Goal: Task Accomplishment & Management: Complete application form

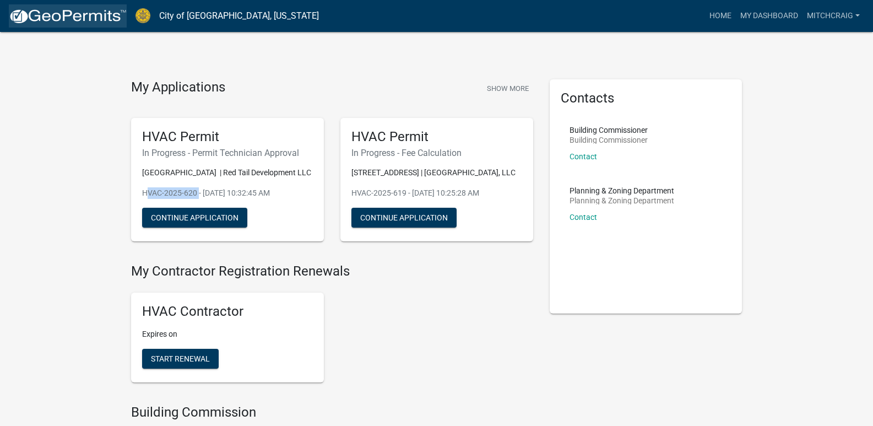
click at [69, 24] on img at bounding box center [68, 16] width 118 height 17
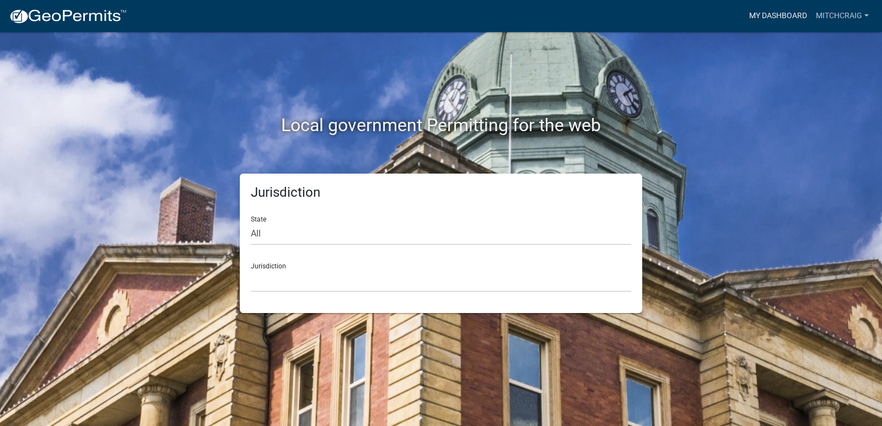
click at [777, 12] on link "My Dashboard" at bounding box center [777, 16] width 67 height 21
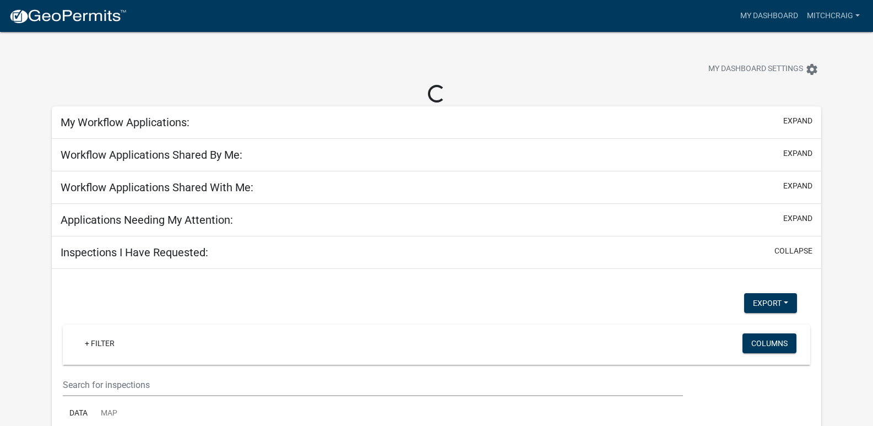
select select "2: 50"
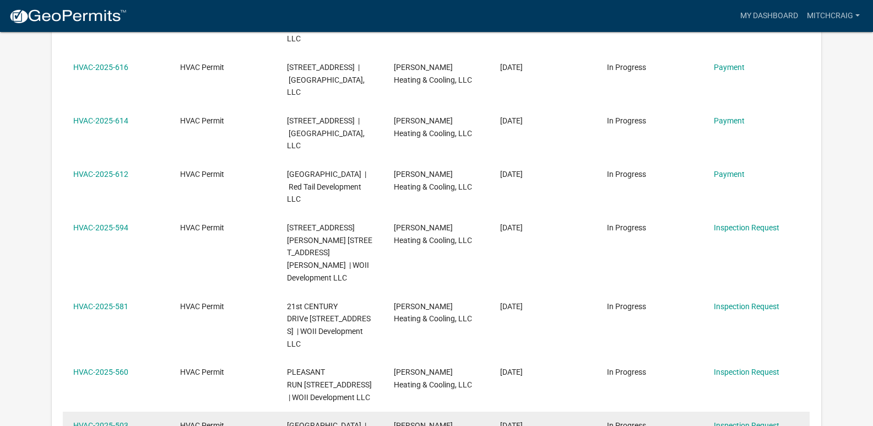
scroll to position [421, 0]
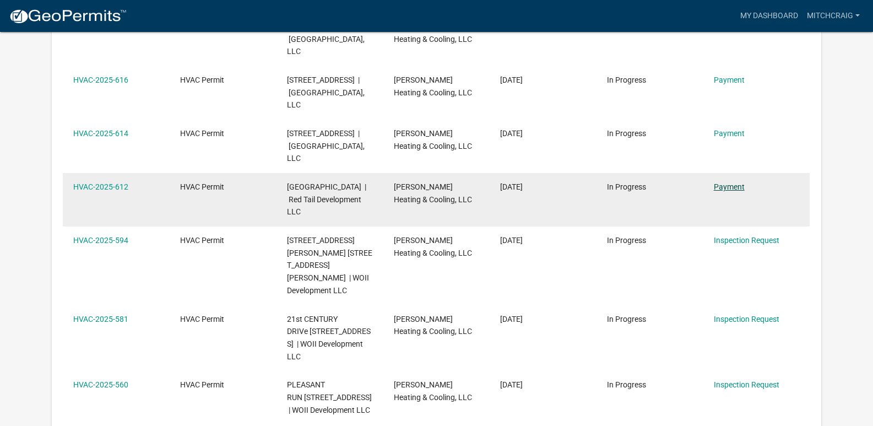
click at [720, 191] on link "Payment" at bounding box center [729, 186] width 31 height 9
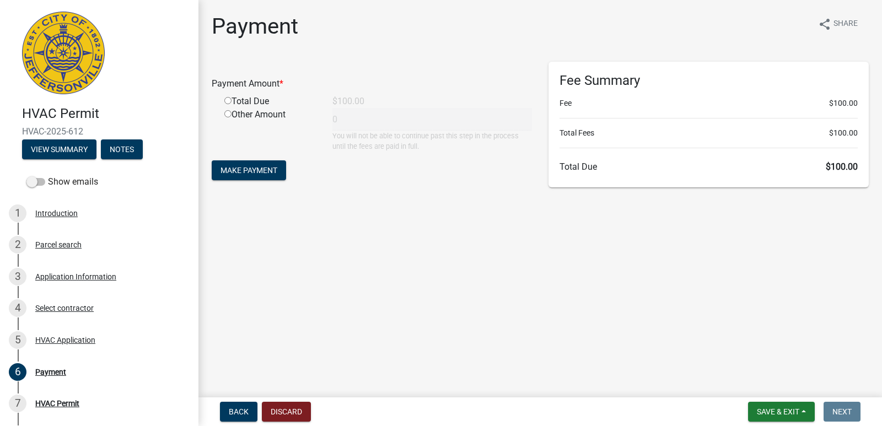
click at [229, 101] on input "radio" at bounding box center [227, 100] width 7 height 7
radio input "true"
type input "100"
click at [251, 169] on span "Make Payment" at bounding box center [248, 170] width 57 height 9
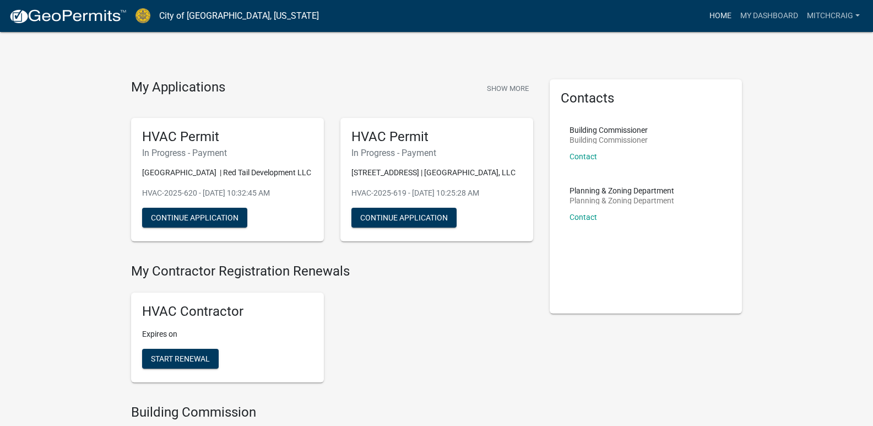
click at [717, 15] on link "Home" at bounding box center [720, 16] width 31 height 21
click at [760, 13] on link "My Dashboard" at bounding box center [769, 16] width 67 height 21
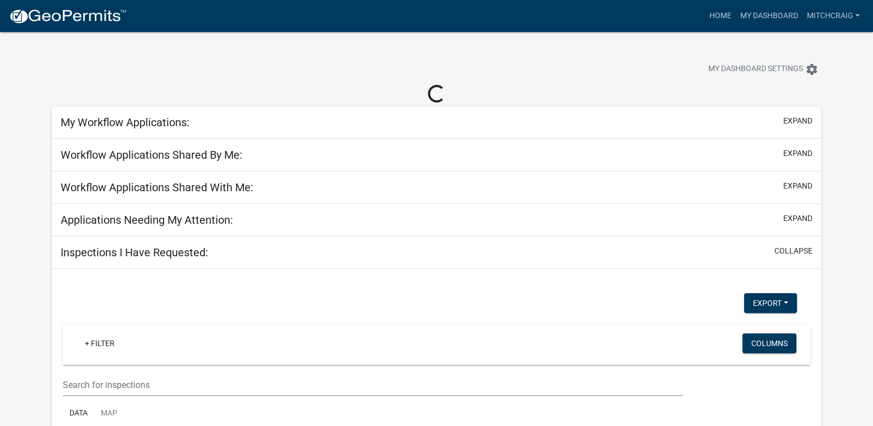
select select "2: 50"
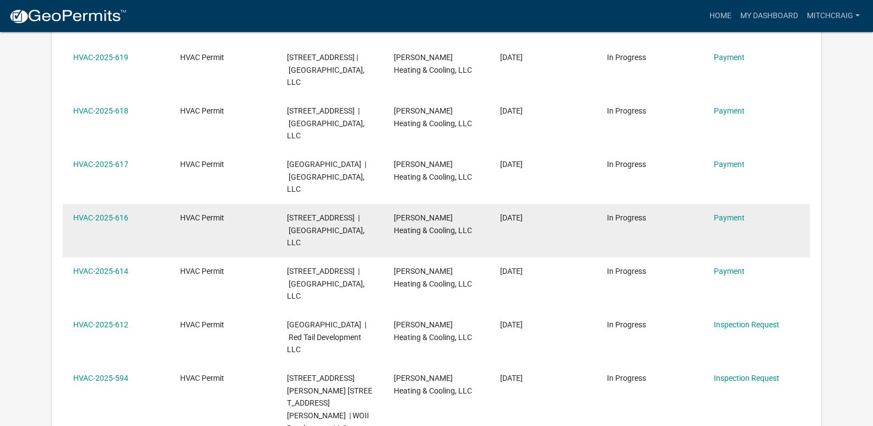
scroll to position [331, 0]
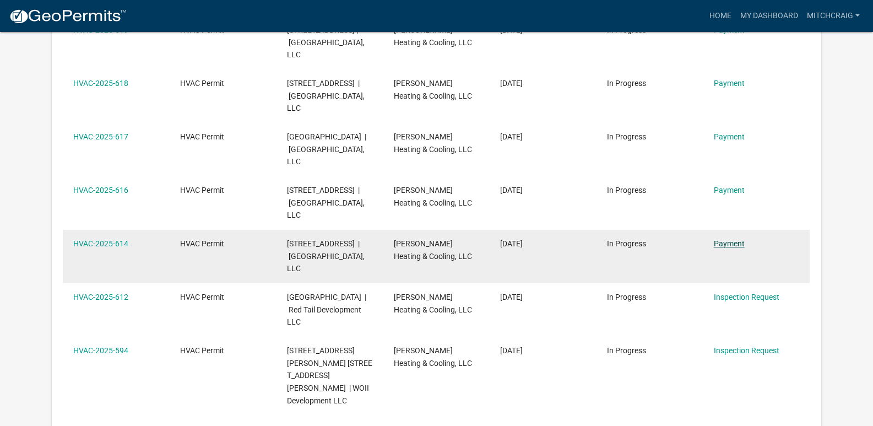
click at [734, 248] on link "Payment" at bounding box center [729, 243] width 31 height 9
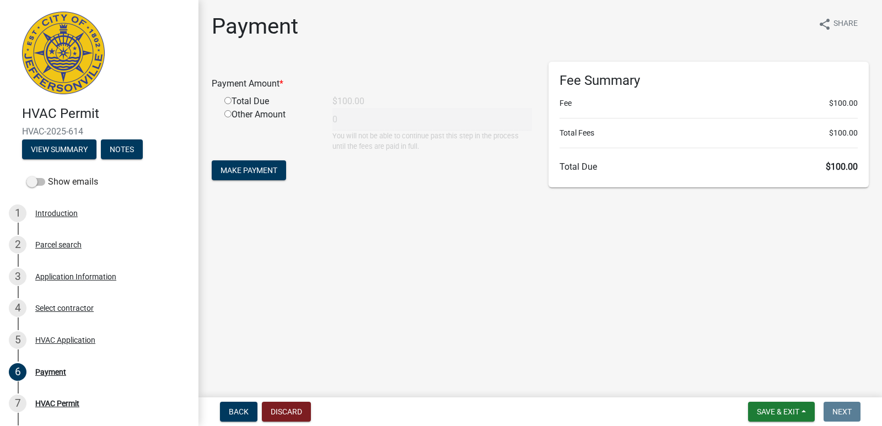
click at [229, 100] on input "radio" at bounding box center [227, 100] width 7 height 7
radio input "true"
type input "100"
click at [261, 174] on span "Make Payment" at bounding box center [248, 170] width 57 height 9
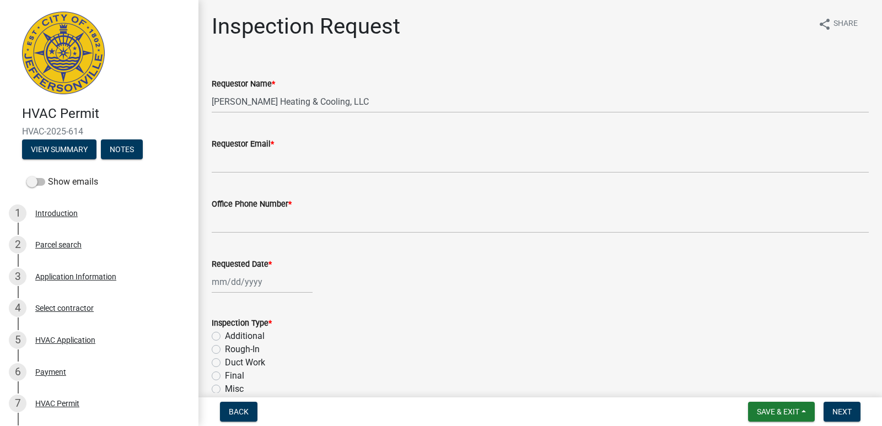
click at [55, 71] on img at bounding box center [63, 53] width 83 height 83
click at [754, 415] on button "Save & Exit" at bounding box center [781, 412] width 67 height 20
click at [749, 393] on button "Save & Exit" at bounding box center [770, 383] width 88 height 26
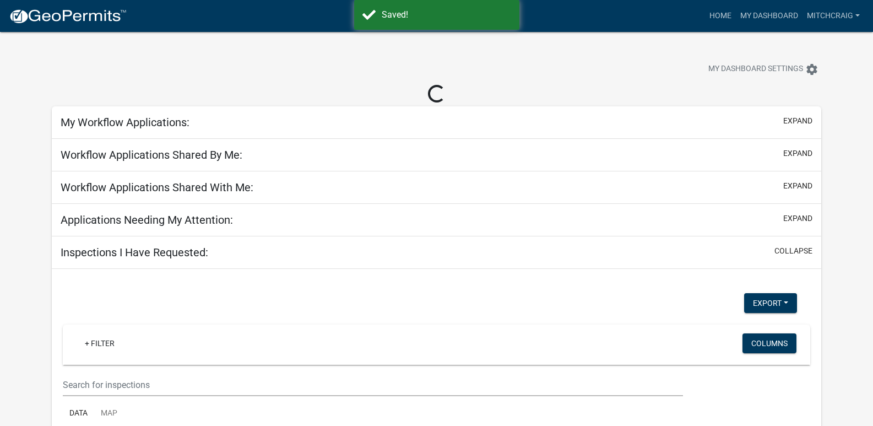
select select "2: 50"
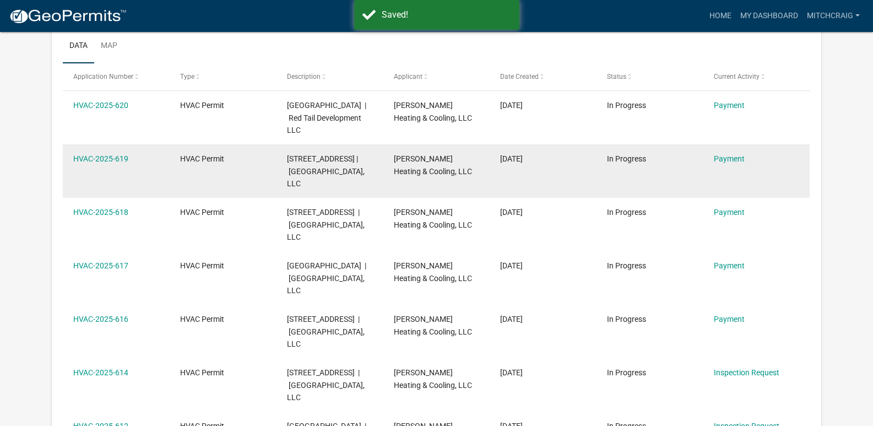
scroll to position [220, 0]
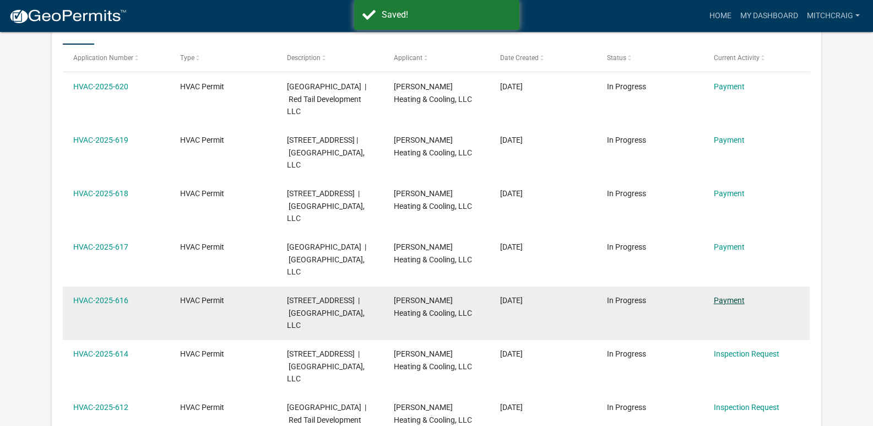
click at [733, 305] on link "Payment" at bounding box center [729, 300] width 31 height 9
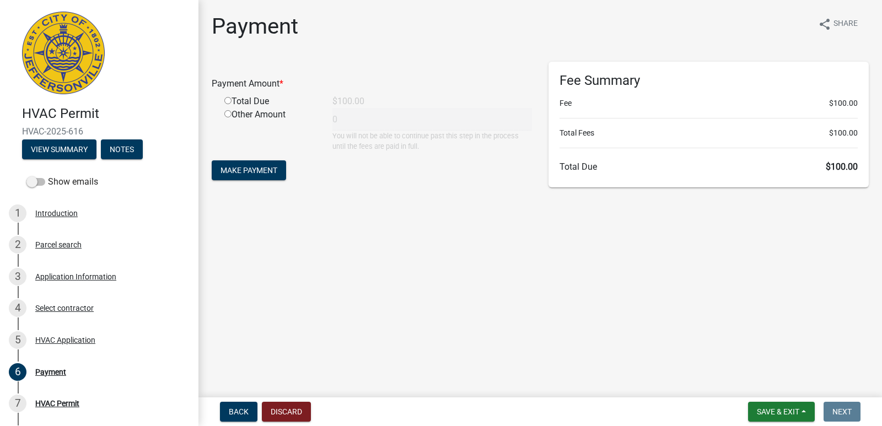
click at [228, 98] on input "radio" at bounding box center [227, 100] width 7 height 7
radio input "true"
type input "100"
click at [234, 177] on button "Make Payment" at bounding box center [249, 170] width 74 height 20
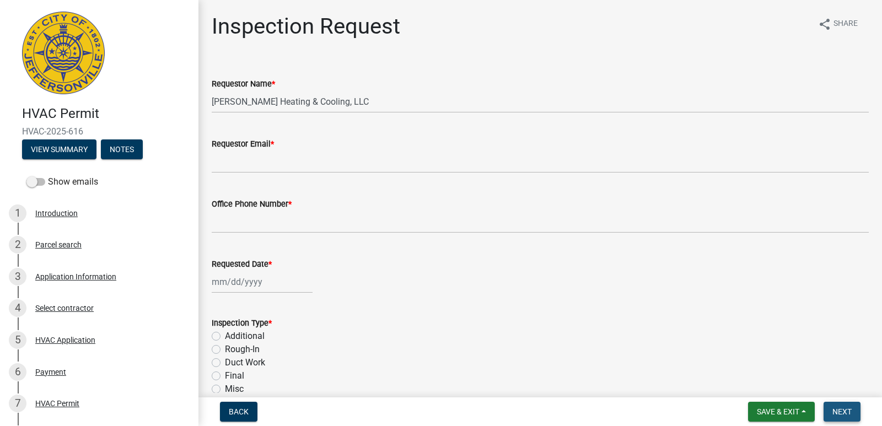
click at [845, 407] on span "Next" at bounding box center [841, 411] width 19 height 9
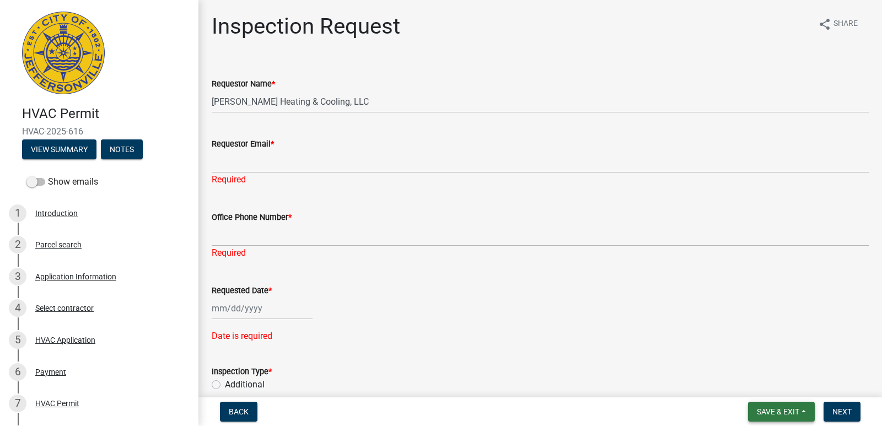
click at [788, 413] on span "Save & Exit" at bounding box center [777, 411] width 42 height 9
click at [776, 390] on button "Save & Exit" at bounding box center [770, 383] width 88 height 26
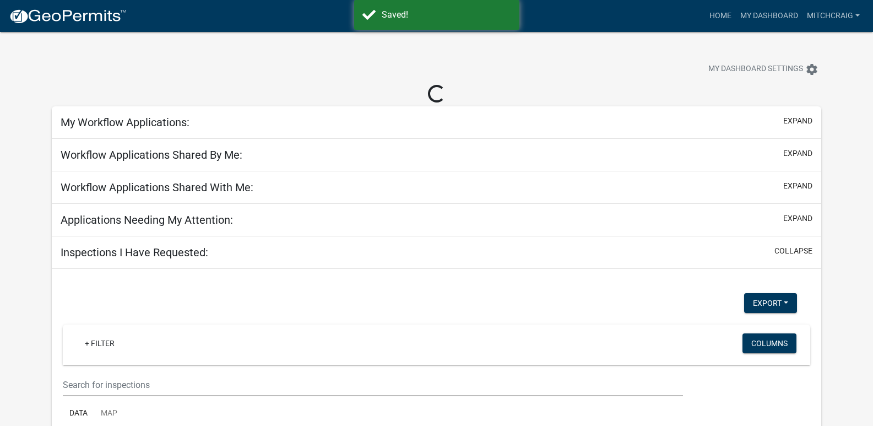
select select "2: 50"
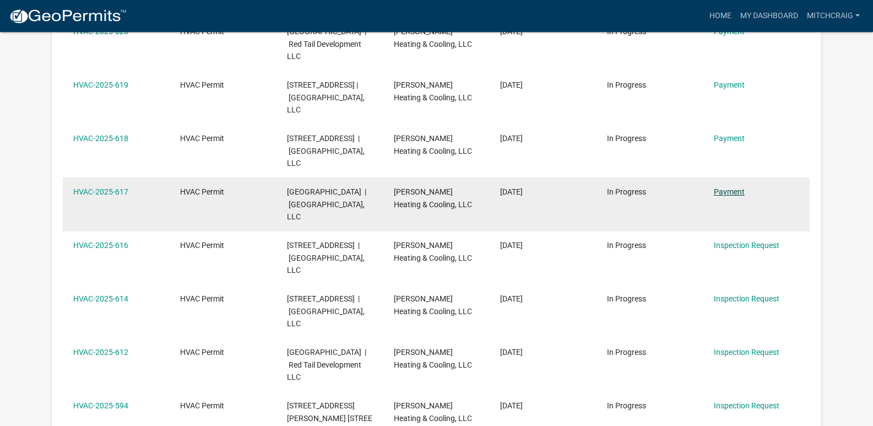
click at [734, 196] on link "Payment" at bounding box center [729, 191] width 31 height 9
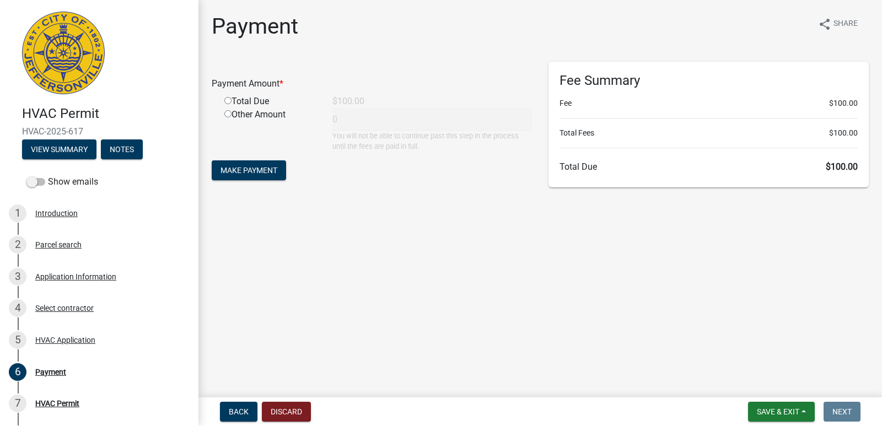
click at [228, 106] on div "Total Due" at bounding box center [270, 101] width 108 height 13
click at [224, 95] on div "Total Due" at bounding box center [270, 101] width 108 height 13
click at [225, 98] on input "radio" at bounding box center [227, 100] width 7 height 7
radio input "true"
type input "100"
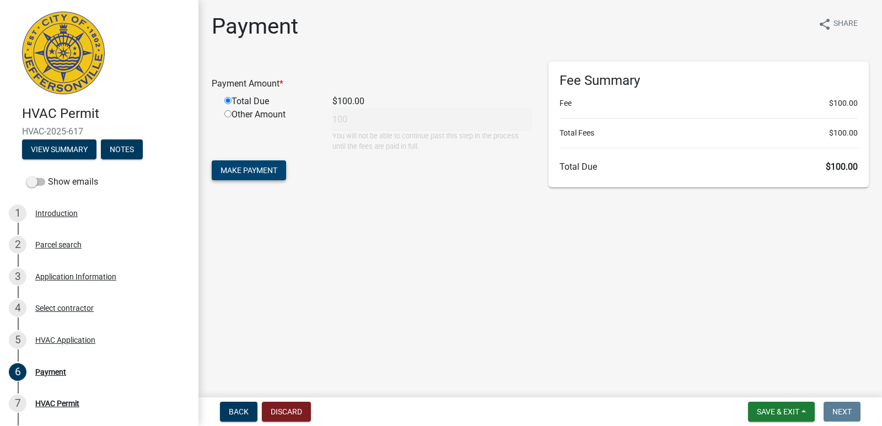
click at [242, 167] on span "Make Payment" at bounding box center [248, 170] width 57 height 9
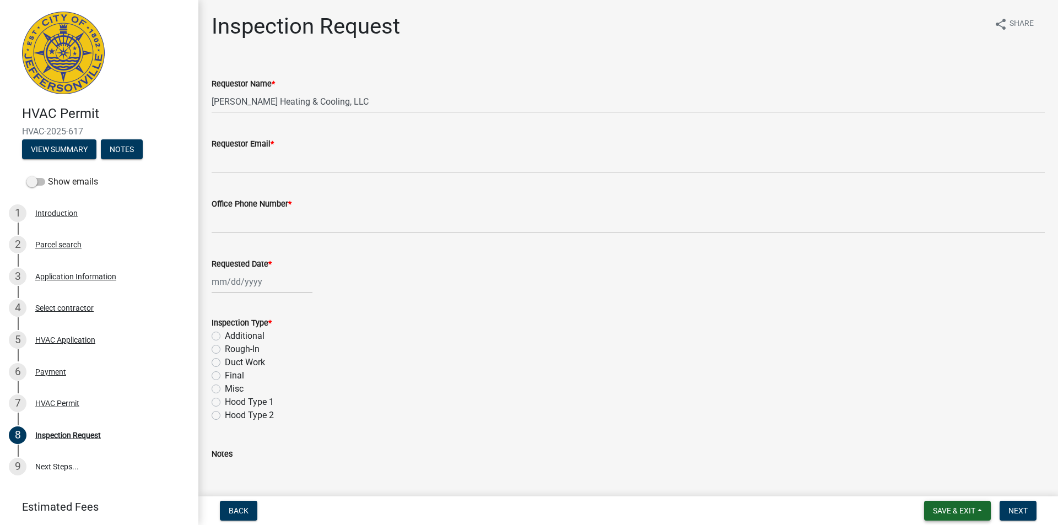
click at [963, 510] on span "Save & Exit" at bounding box center [954, 510] width 42 height 9
click at [945, 487] on button "Save & Exit" at bounding box center [946, 482] width 88 height 26
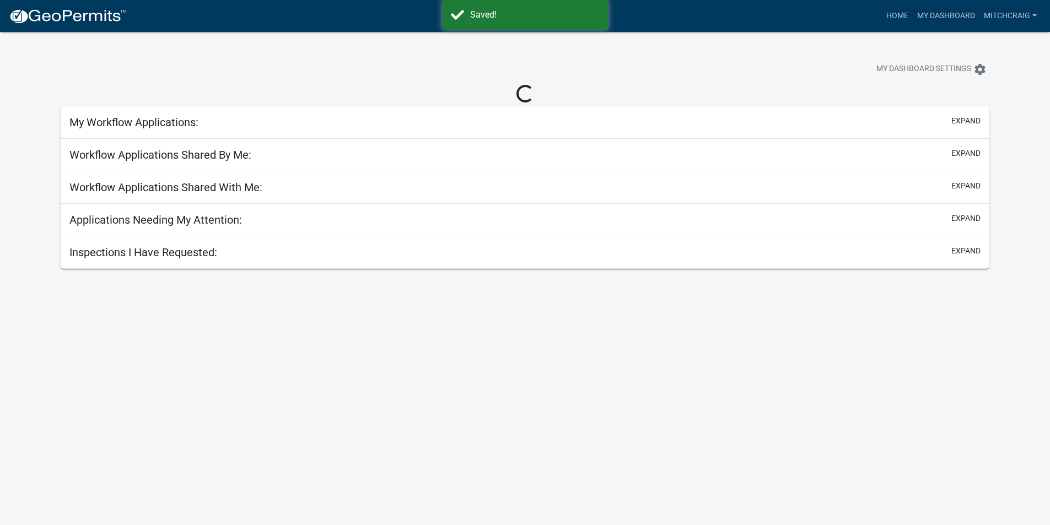
select select "2: 50"
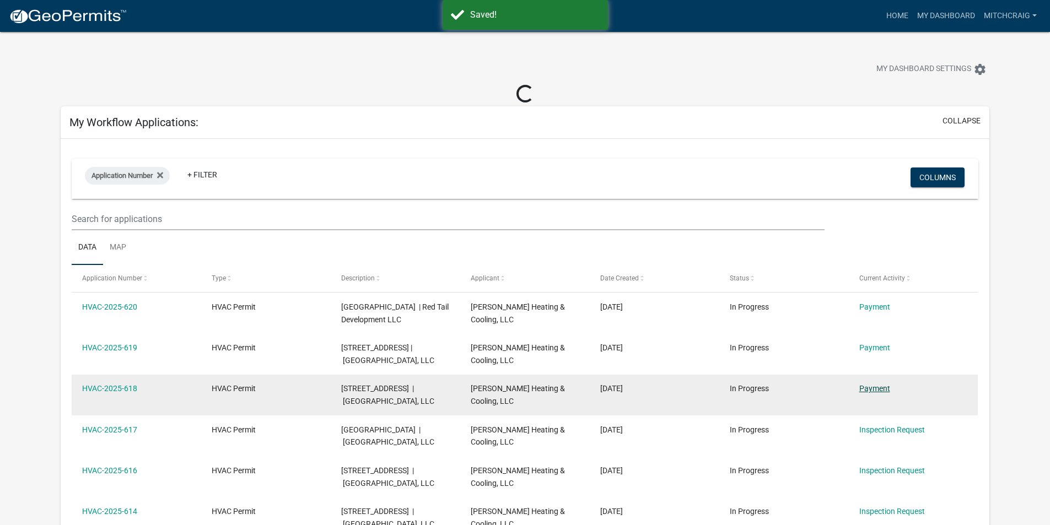
click at [877, 393] on link "Payment" at bounding box center [874, 388] width 31 height 9
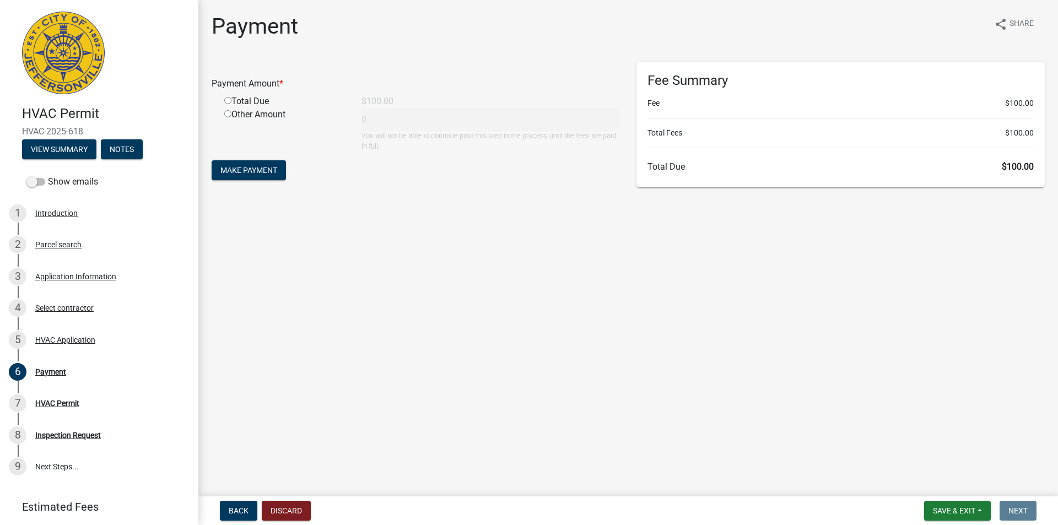
click at [225, 98] on input "radio" at bounding box center [227, 100] width 7 height 7
radio input "true"
type input "100"
click at [263, 168] on span "Make Payment" at bounding box center [248, 170] width 57 height 9
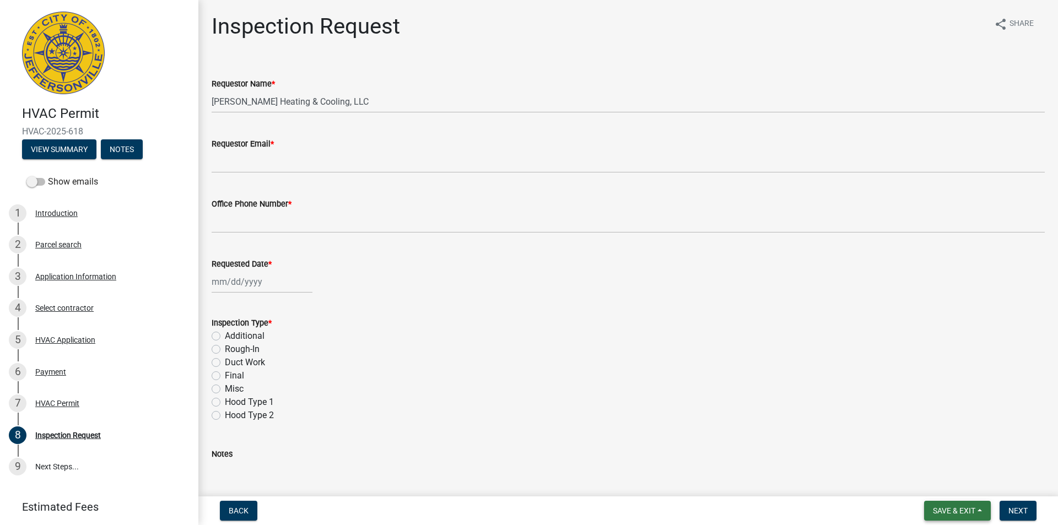
click at [958, 511] on span "Save & Exit" at bounding box center [954, 510] width 42 height 9
click at [931, 482] on button "Save & Exit" at bounding box center [946, 482] width 88 height 26
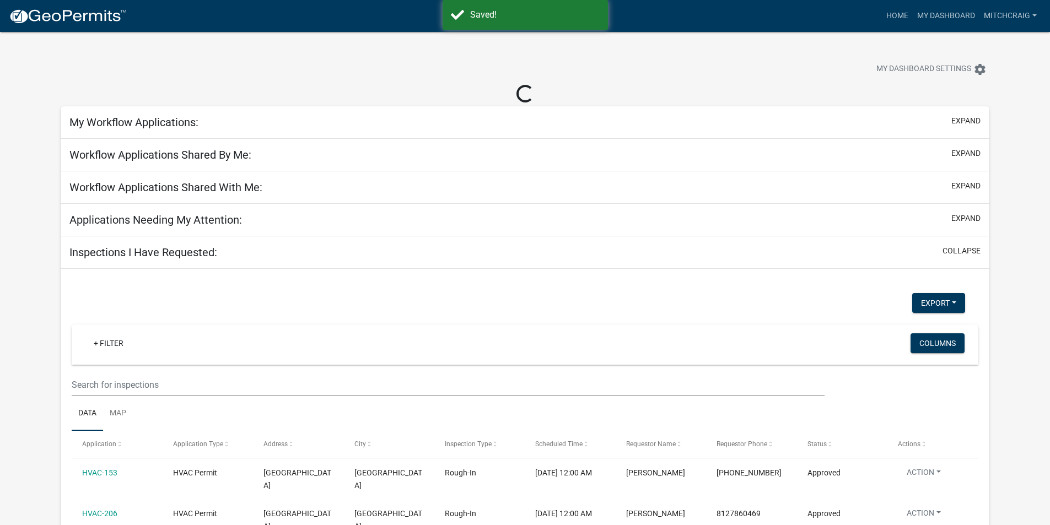
select select "2: 50"
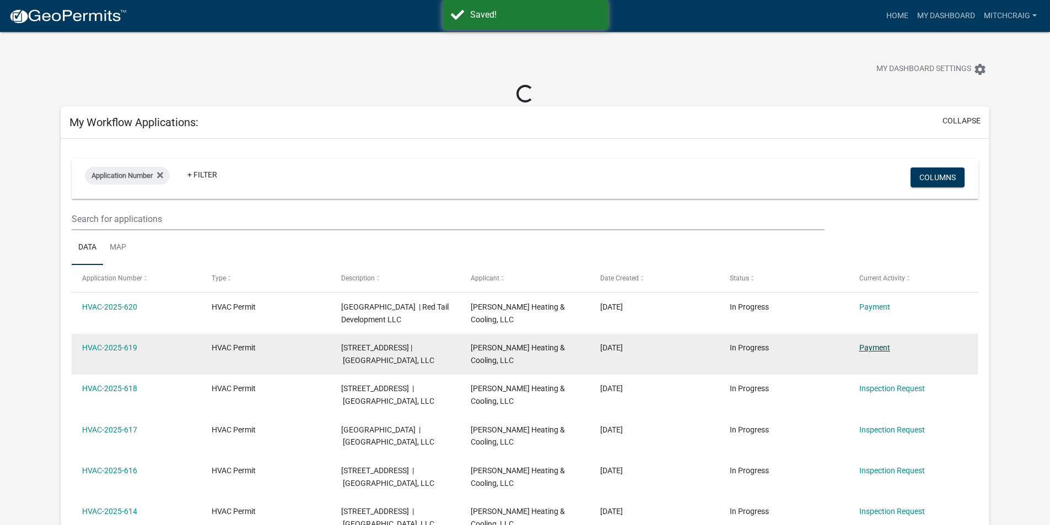
click at [870, 346] on link "Payment" at bounding box center [874, 347] width 31 height 9
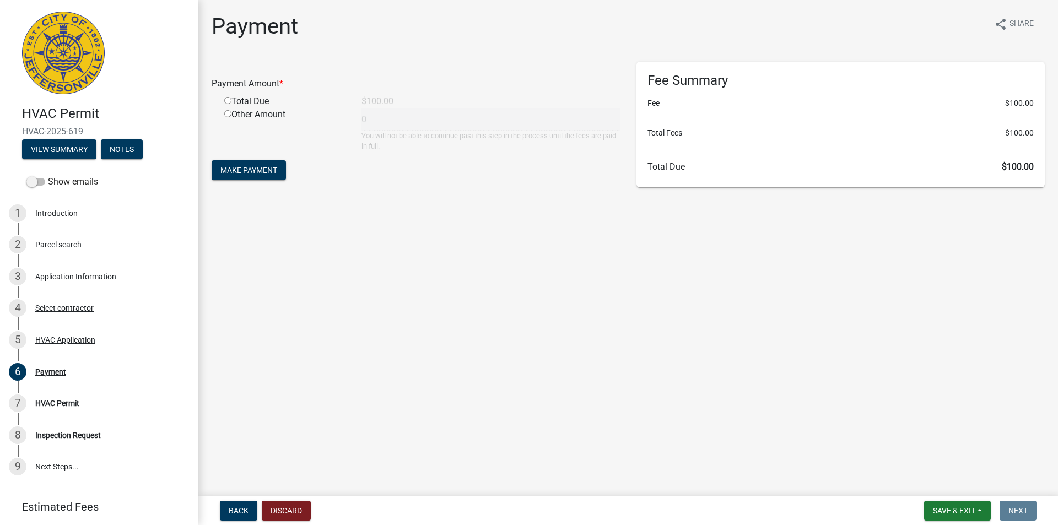
click at [228, 101] on input "radio" at bounding box center [227, 100] width 7 height 7
radio input "true"
type input "100"
click at [257, 174] on span "Make Payment" at bounding box center [248, 170] width 57 height 9
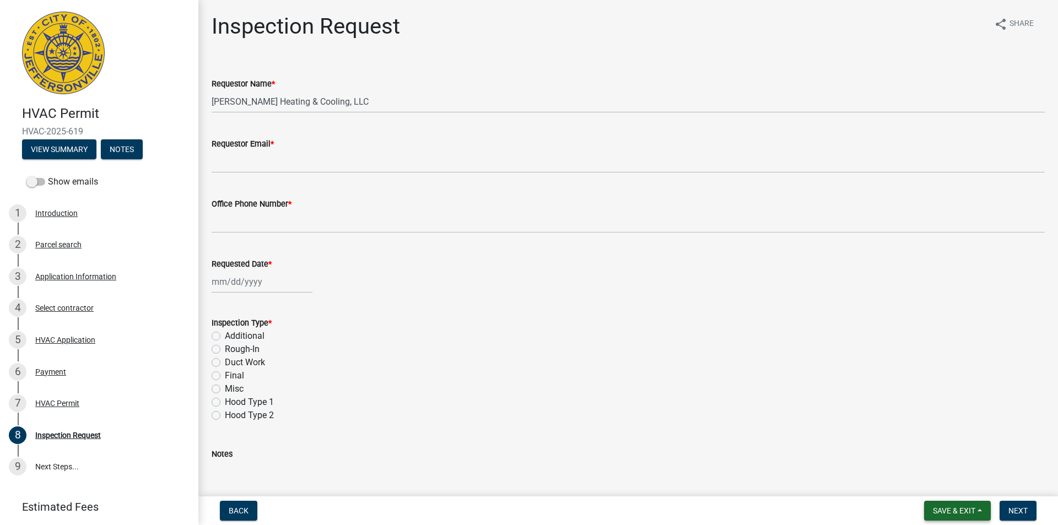
click at [949, 507] on span "Save & Exit" at bounding box center [954, 510] width 42 height 9
click at [939, 482] on button "Save & Exit" at bounding box center [946, 482] width 88 height 26
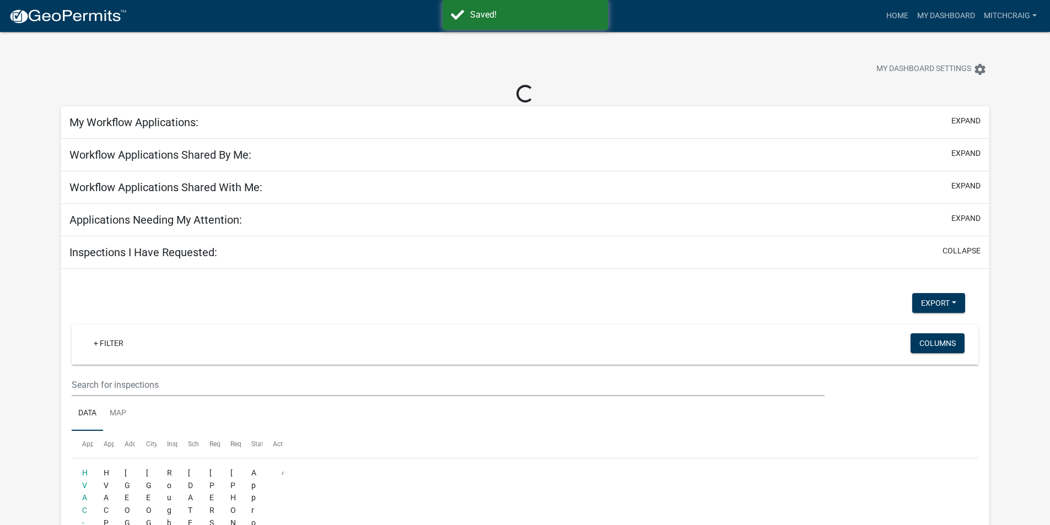
select select "2: 50"
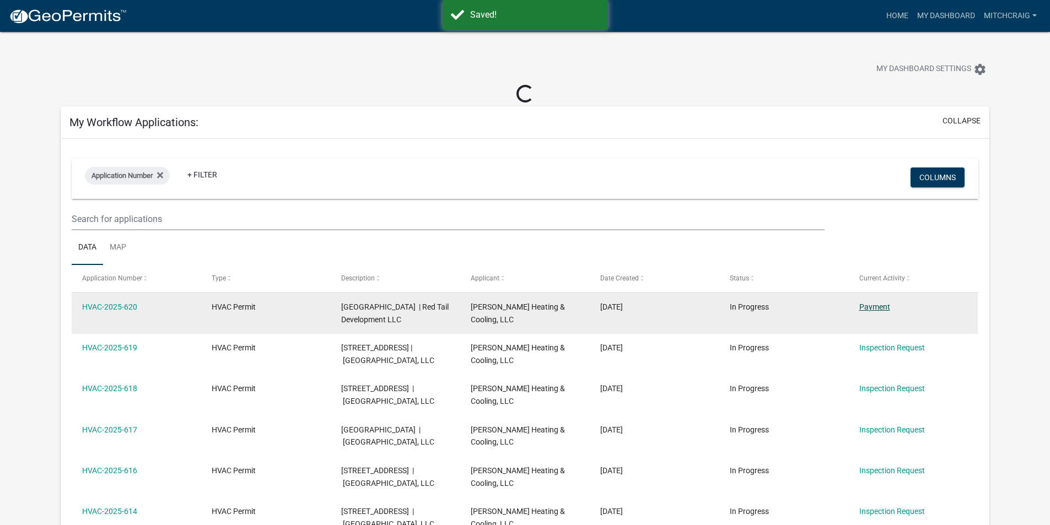
click at [867, 308] on link "Payment" at bounding box center [874, 306] width 31 height 9
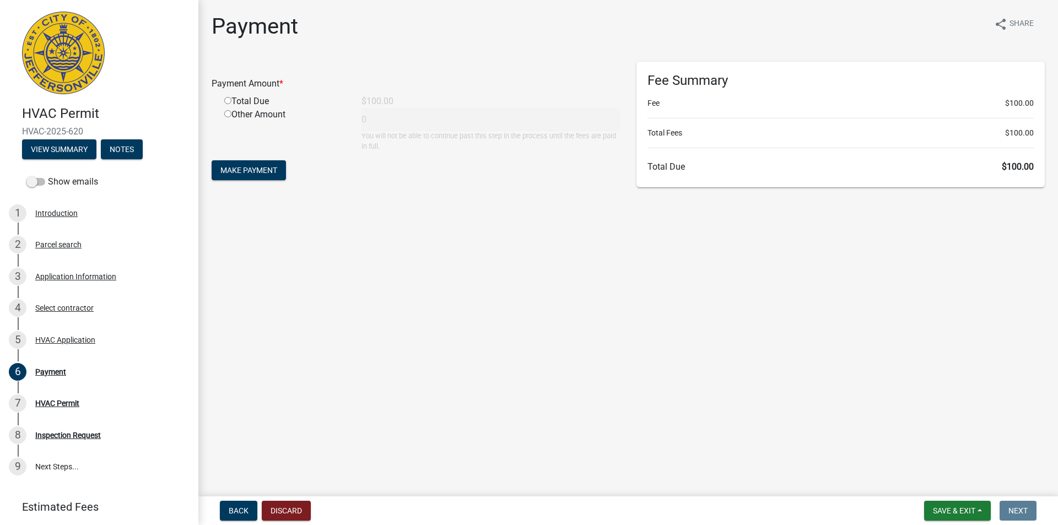
click at [228, 100] on input "radio" at bounding box center [227, 100] width 7 height 7
radio input "true"
type input "100"
click at [256, 180] on form "Payment Amount * Total Due $100.00 Other Amount 100 You will not be able to con…" at bounding box center [416, 122] width 408 height 121
click at [252, 173] on span "Make Payment" at bounding box center [248, 170] width 57 height 9
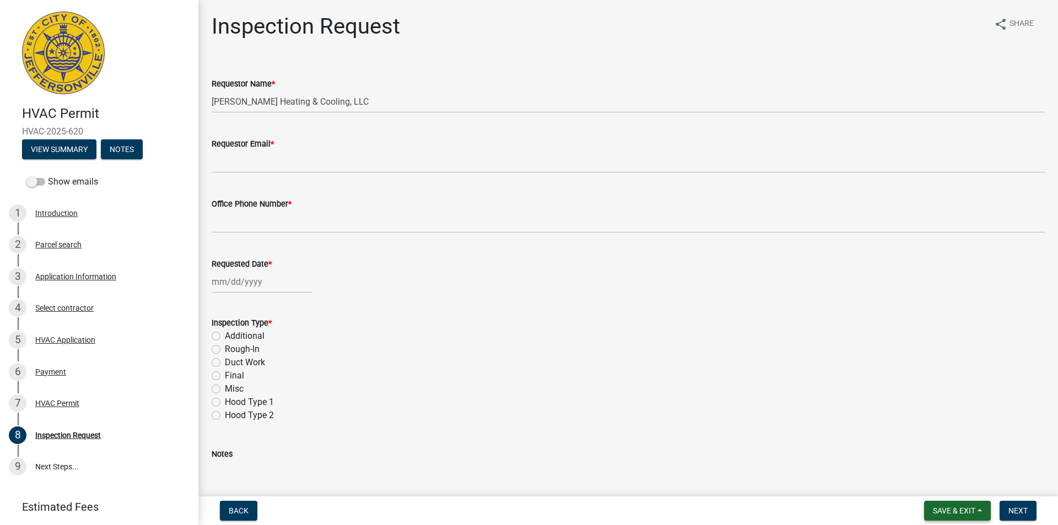
click at [935, 510] on span "Save & Exit" at bounding box center [954, 510] width 42 height 9
click at [928, 482] on button "Save & Exit" at bounding box center [946, 482] width 88 height 26
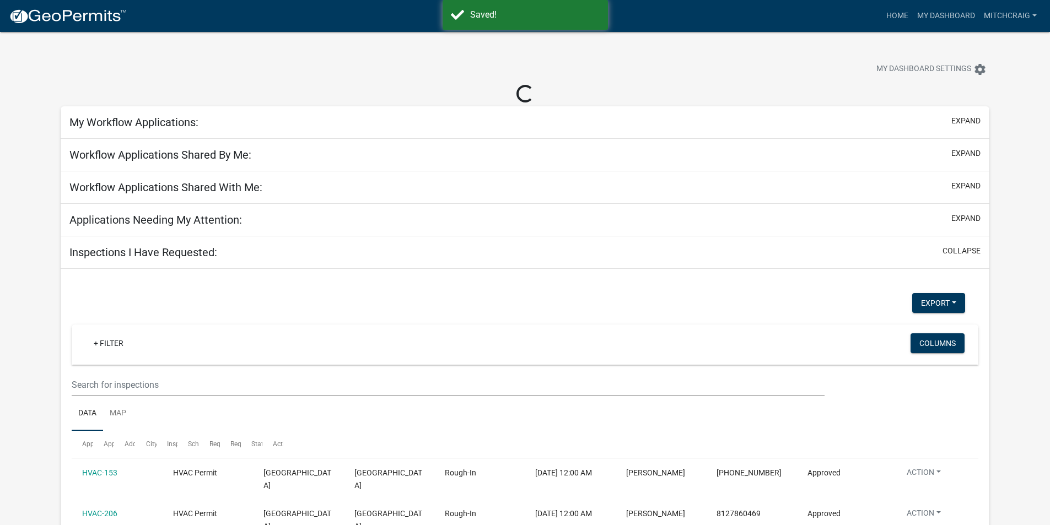
select select "2: 50"
